Goal: Task Accomplishment & Management: Manage account settings

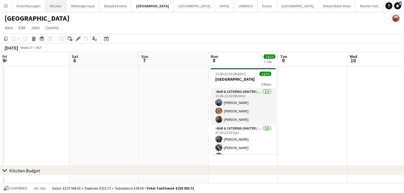
scroll to position [0, 234]
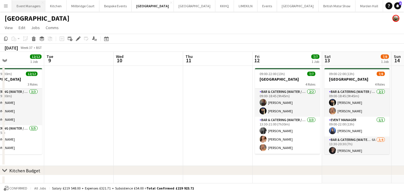
click at [30, 9] on button "Event Managers Close" at bounding box center [28, 5] width 33 height 11
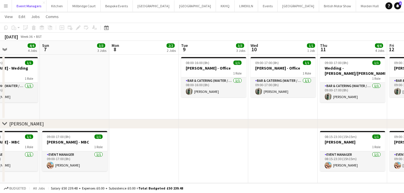
scroll to position [0, 242]
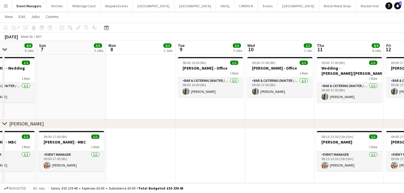
click at [220, 155] on app-date-cell at bounding box center [211, 156] width 70 height 55
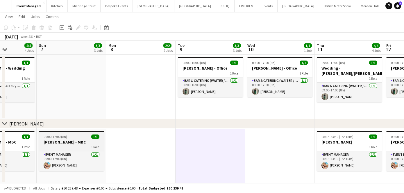
click at [58, 150] on app-job-card "09:00-17:00 (8h) 1/1 [PERSON_NAME] - MBC 1 Role Event Manager [DATE] 09:00-17:0…" at bounding box center [71, 151] width 65 height 40
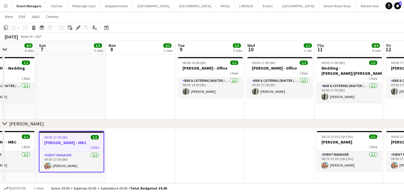
click at [4, 29] on icon "Copy" at bounding box center [5, 27] width 5 height 5
click at [205, 145] on app-date-cell at bounding box center [211, 156] width 70 height 55
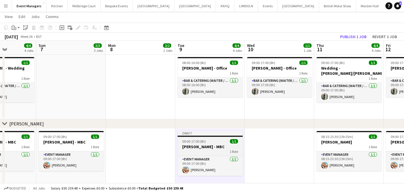
click at [204, 146] on h3 "[PERSON_NAME] - MBC" at bounding box center [210, 146] width 65 height 5
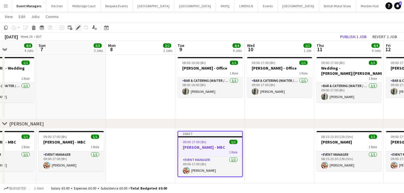
click at [77, 26] on icon "Edit" at bounding box center [78, 27] width 5 height 5
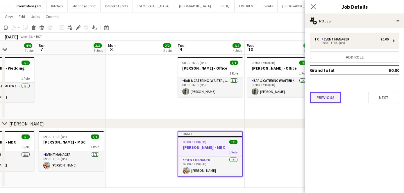
click at [315, 96] on button "Previous" at bounding box center [325, 98] width 31 height 12
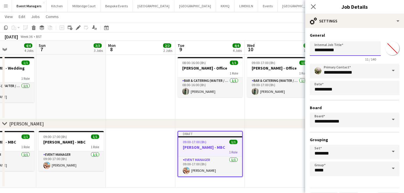
click at [344, 50] on input "**********" at bounding box center [345, 48] width 71 height 15
type input "**********"
click at [311, 9] on icon "Close pop-in" at bounding box center [314, 7] width 6 height 6
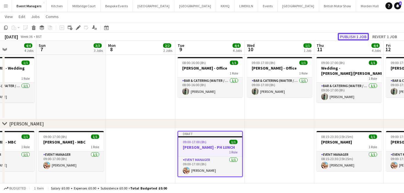
click at [350, 35] on button "Publish 1 job" at bounding box center [353, 37] width 31 height 8
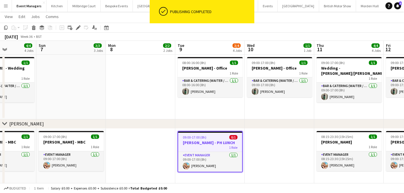
click at [257, 155] on app-date-cell at bounding box center [280, 158] width 70 height 59
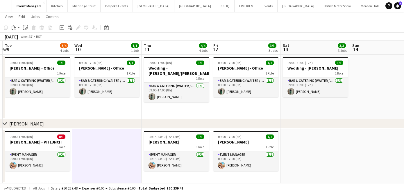
scroll to position [0, 207]
